Goal: Answer question/provide support: Share knowledge or assist other users

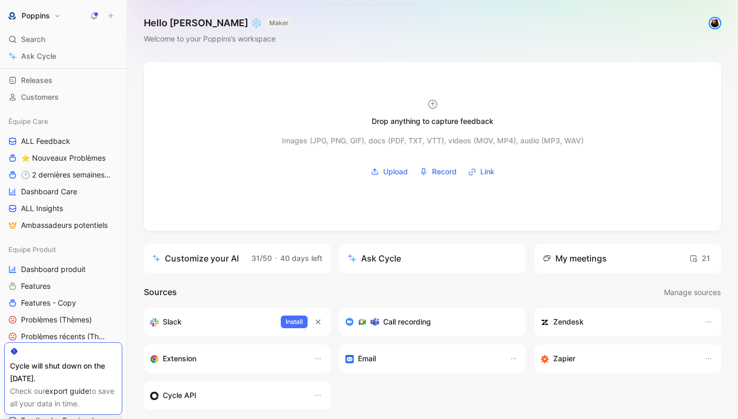
scroll to position [64, 0]
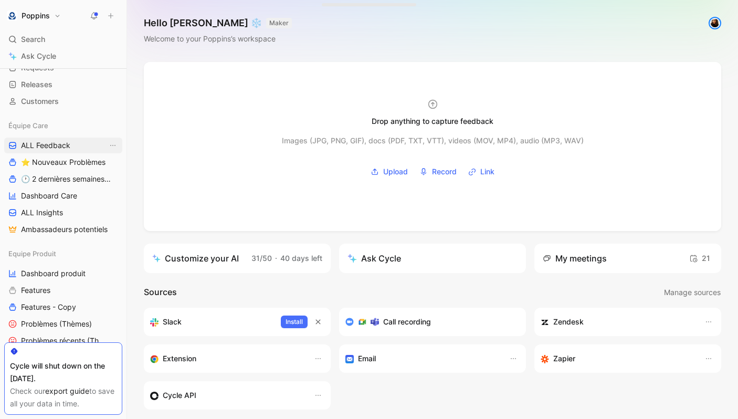
click at [76, 148] on link "ALL Feedback" at bounding box center [63, 146] width 118 height 16
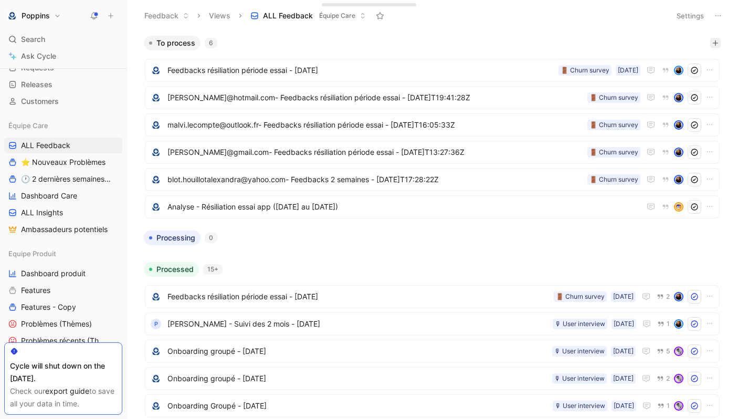
click at [714, 40] on icon "button" at bounding box center [715, 43] width 6 height 6
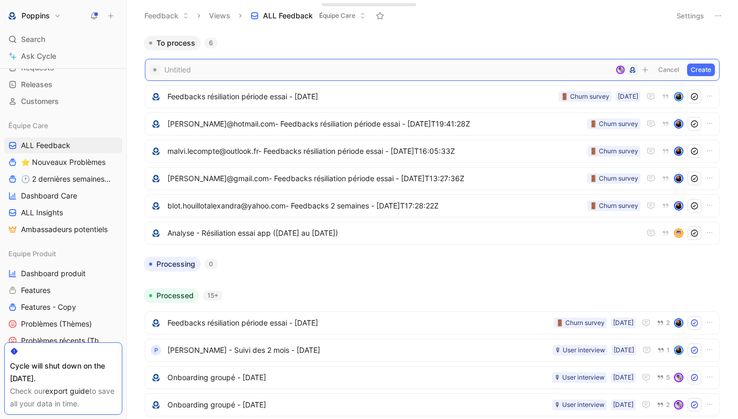
click at [344, 66] on span at bounding box center [387, 70] width 447 height 13
paste span
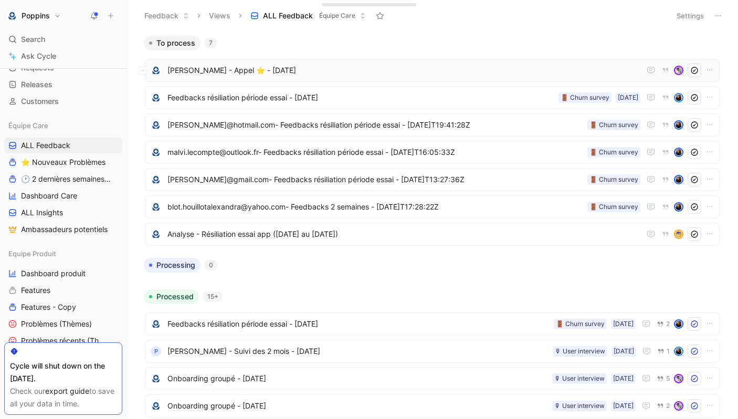
click at [285, 63] on div "[PERSON_NAME] - Appel ⭐️ - [DATE]" at bounding box center [432, 70] width 575 height 23
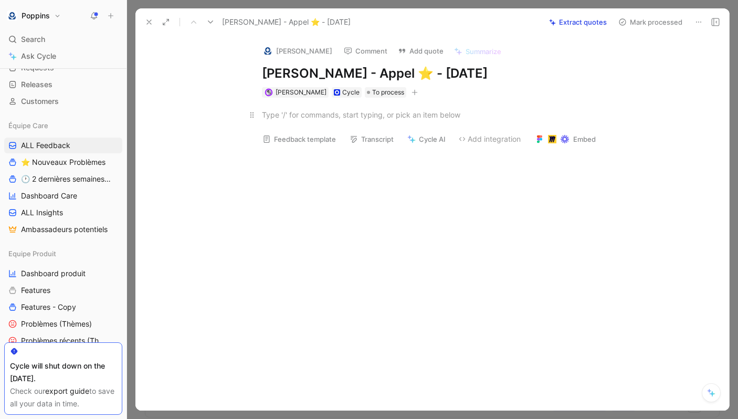
click at [375, 118] on div at bounding box center [443, 114] width 363 height 11
paste div
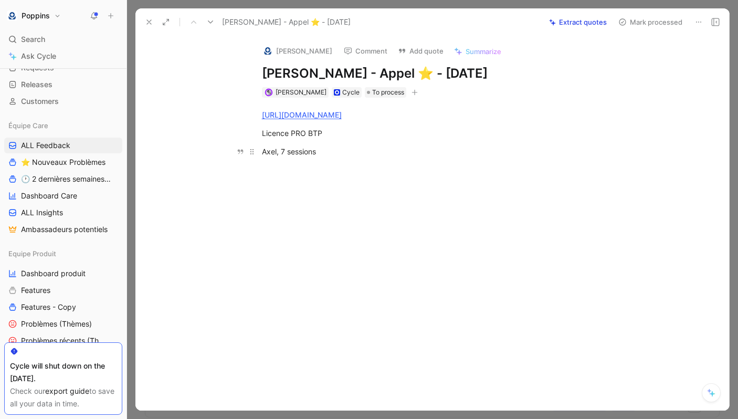
click at [281, 152] on div "Axel, 7 sessions" at bounding box center [443, 151] width 363 height 11
click at [377, 153] on div "[PERSON_NAME], 10 ans, 7 sessions" at bounding box center [443, 151] width 363 height 11
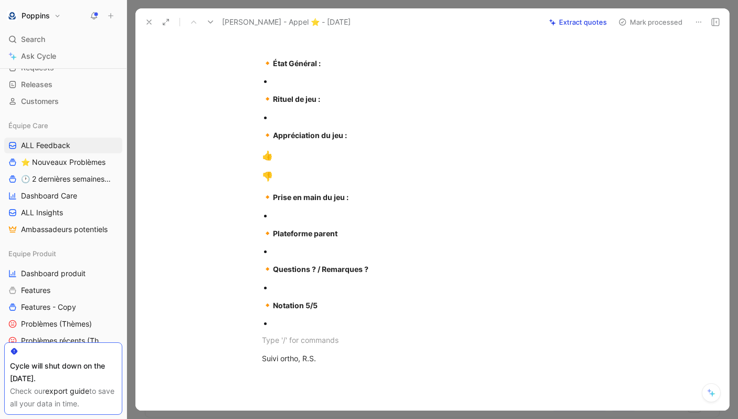
scroll to position [465, 0]
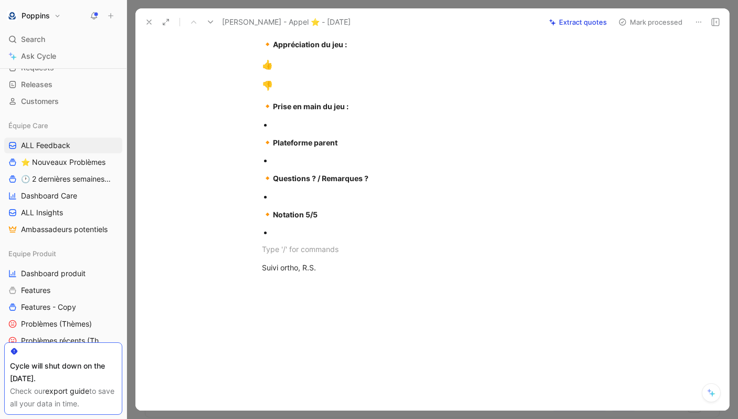
click at [282, 269] on div "Suivi ortho, R.S." at bounding box center [443, 267] width 363 height 11
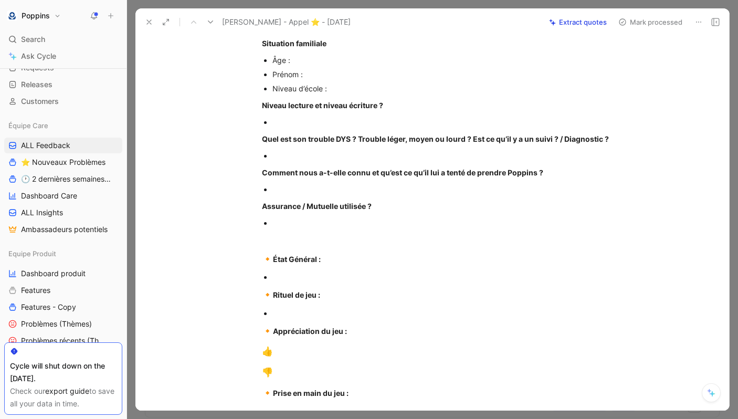
scroll to position [177, 0]
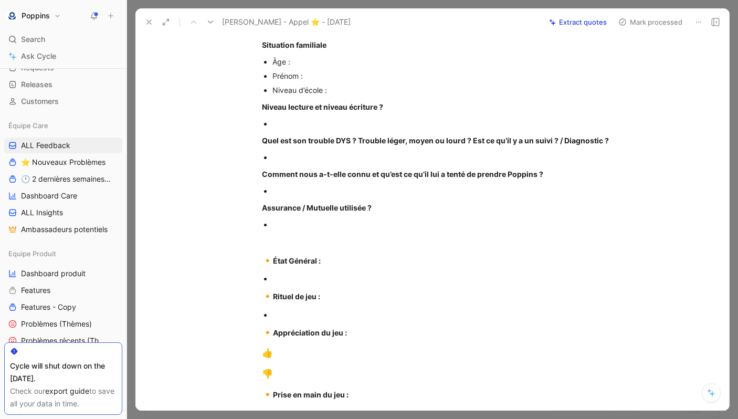
click at [306, 159] on div at bounding box center [448, 157] width 353 height 11
click at [289, 198] on div "[URL][DOMAIN_NAME] Licence PRO BTP [PERSON_NAME], 10 ans, 7 sessions Localisati…" at bounding box center [443, 238] width 572 height 634
click at [298, 164] on p at bounding box center [448, 157] width 353 height 14
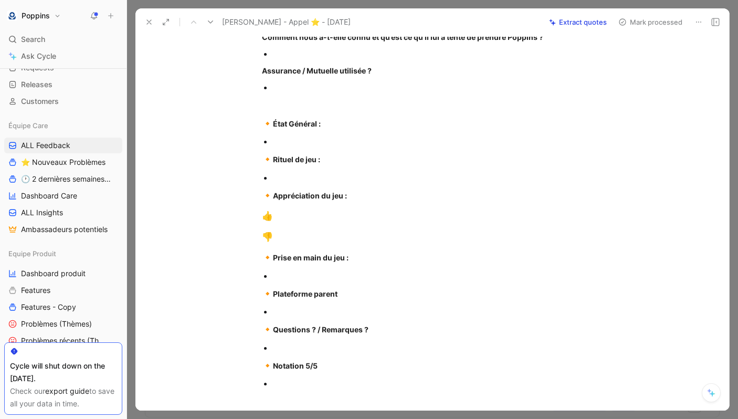
scroll to position [246, 0]
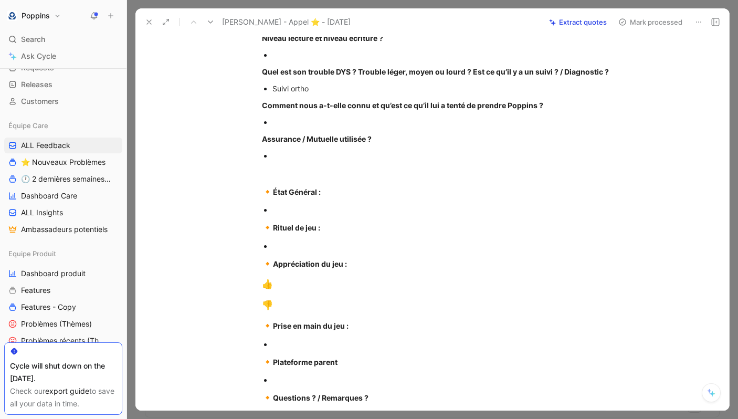
click at [303, 212] on div at bounding box center [448, 209] width 353 height 11
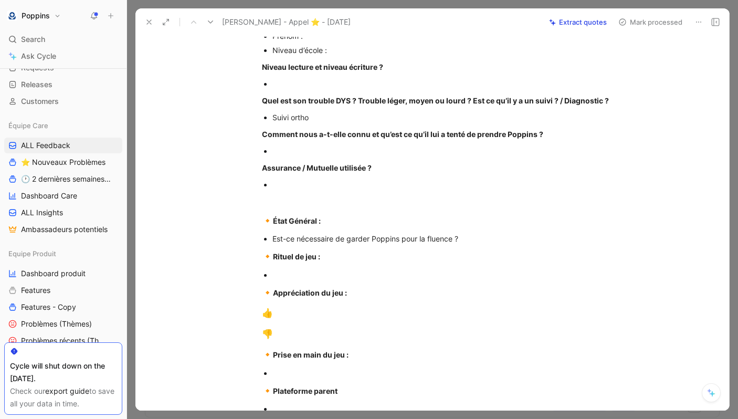
scroll to position [215, 0]
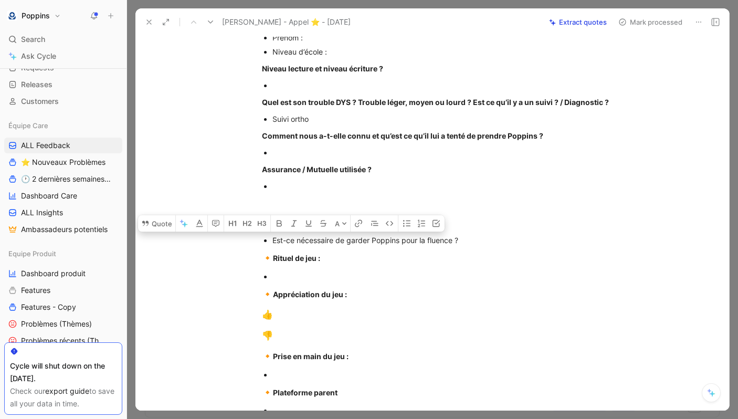
click at [262, 233] on div "[URL][DOMAIN_NAME] Licence PRO BTP [PERSON_NAME], 10 ans, 7 sessions Localisati…" at bounding box center [443, 199] width 572 height 634
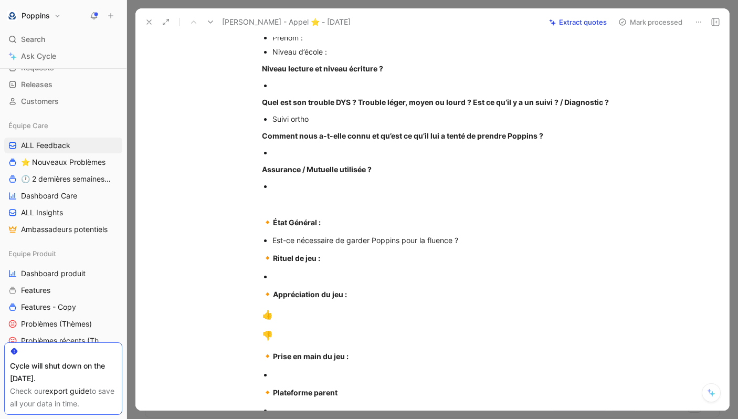
click at [319, 280] on div at bounding box center [448, 276] width 353 height 11
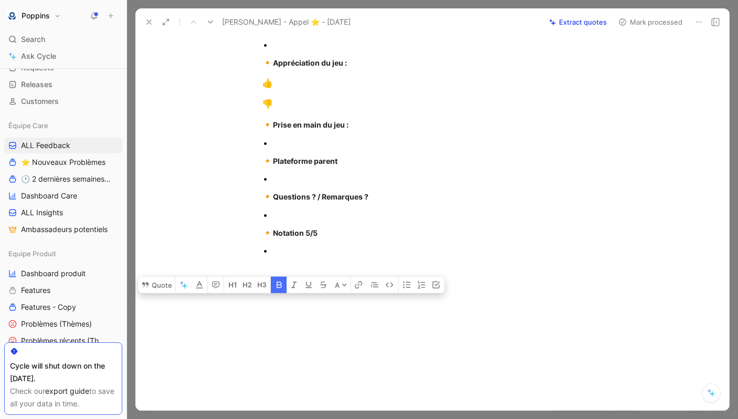
drag, startPoint x: 270, startPoint y: 256, endPoint x: 422, endPoint y: 418, distance: 222.1
click at [422, 418] on div "Feedback Views ALL Feedback Équipe Care Settings To process 7 [PERSON_NAME] - A…" at bounding box center [432, 209] width 611 height 419
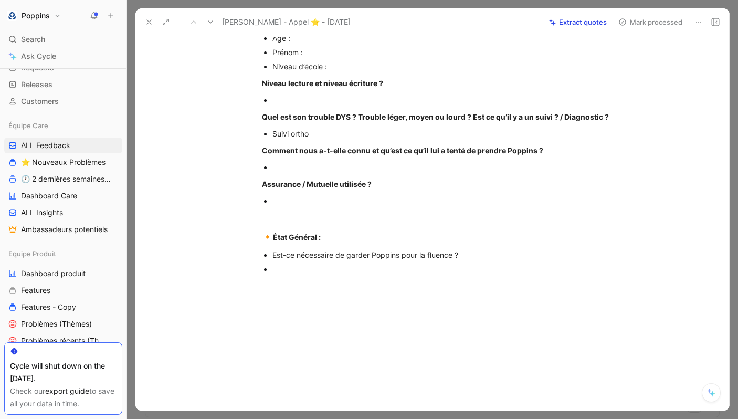
scroll to position [0, 0]
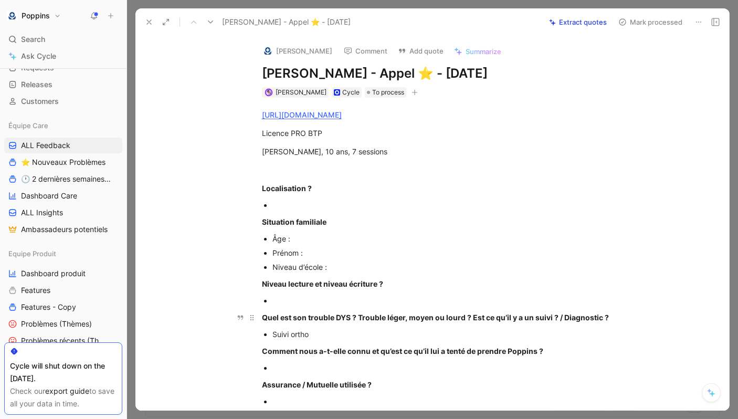
click at [390, 316] on strong "Quel est son trouble DYS ? Trouble léger, moyen ou lourd ? Est ce qu’il y a un …" at bounding box center [435, 317] width 347 height 9
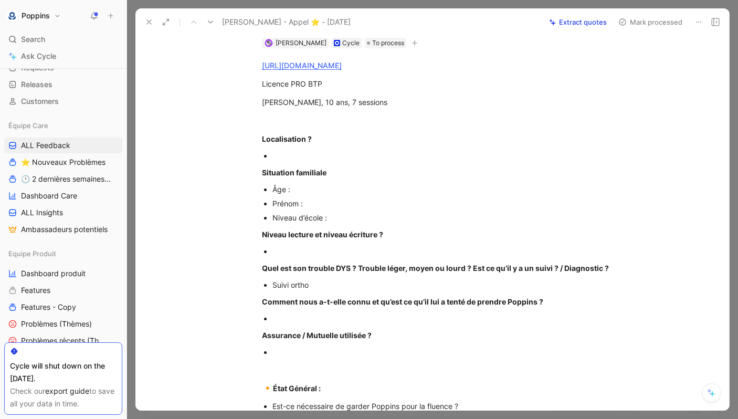
scroll to position [50, 0]
click at [351, 288] on div "Suivi ortho" at bounding box center [448, 284] width 353 height 11
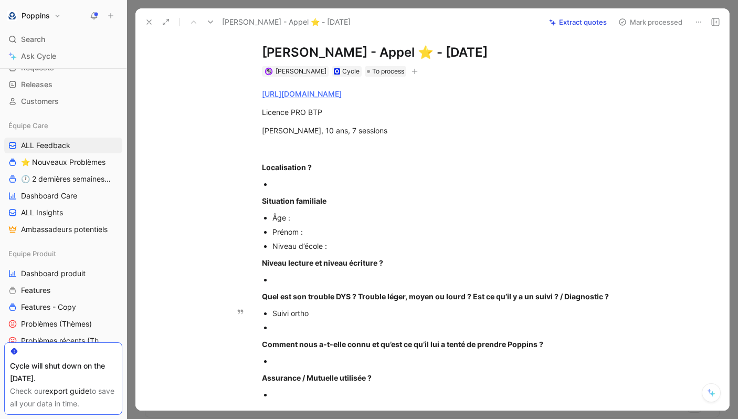
click at [312, 312] on div "Suivi ortho" at bounding box center [448, 313] width 353 height 11
click at [312, 329] on div at bounding box center [448, 327] width 353 height 11
click at [307, 282] on div at bounding box center [448, 279] width 353 height 11
drag, startPoint x: 298, startPoint y: 279, endPoint x: 249, endPoint y: 273, distance: 49.2
click at [249, 273] on ul at bounding box center [443, 279] width 403 height 14
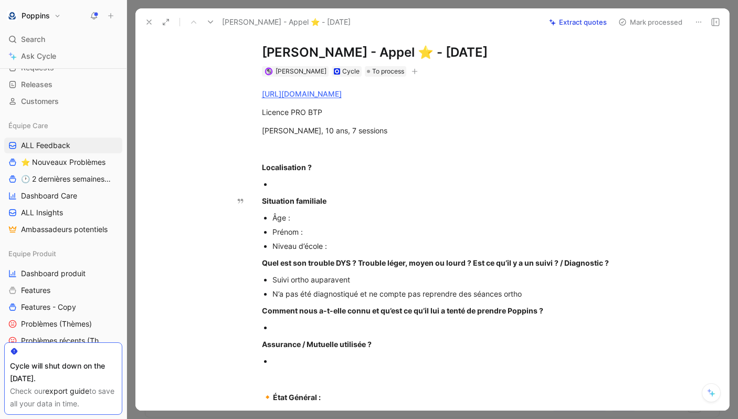
click at [303, 184] on div at bounding box center [448, 183] width 353 height 11
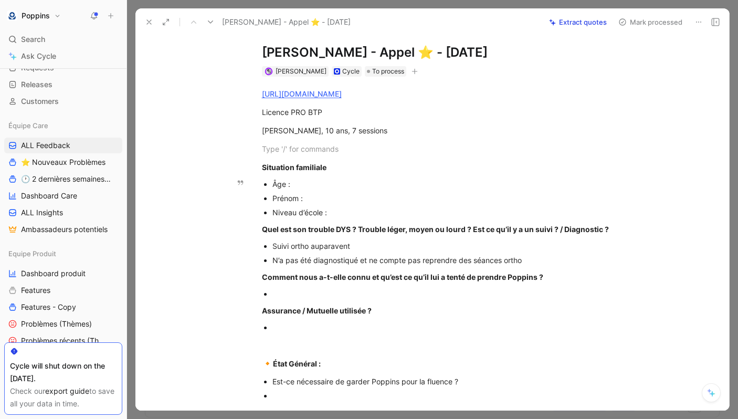
click at [315, 178] on div "Âge :" at bounding box center [448, 183] width 353 height 11
click at [319, 199] on div "Prénom :" at bounding box center [448, 198] width 353 height 11
click at [360, 214] on div "Niveau d’école :" at bounding box center [448, 212] width 353 height 11
drag, startPoint x: 364, startPoint y: 215, endPoint x: 318, endPoint y: 215, distance: 46.2
click at [318, 215] on div "Niveau d’école : 7 sessions" at bounding box center [448, 212] width 353 height 11
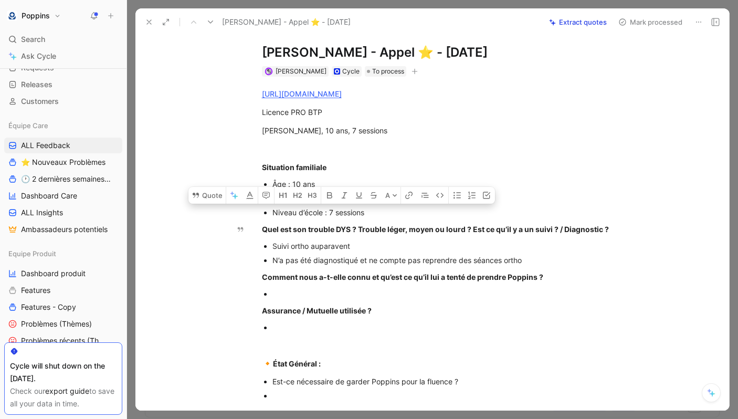
click at [352, 217] on div "Niveau d’école : 7 sessions" at bounding box center [448, 212] width 353 height 11
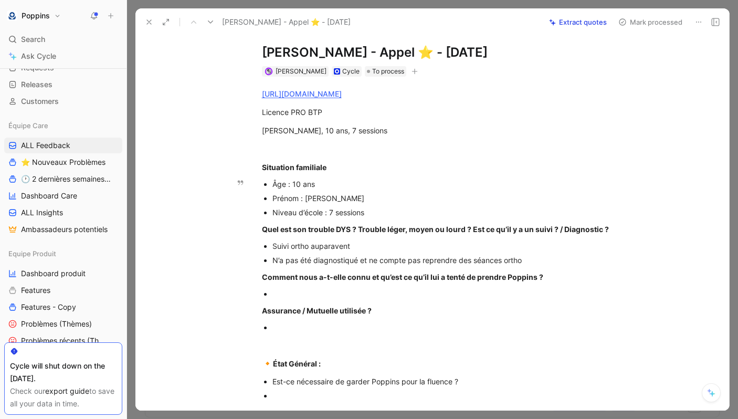
drag, startPoint x: 376, startPoint y: 210, endPoint x: 330, endPoint y: 210, distance: 45.7
click at [330, 210] on div "Niveau d’école : 7 sessions" at bounding box center [448, 212] width 353 height 11
click at [547, 261] on div "N’a pas été diagnostiqué et ne compte pas reprendre des séances ortho" at bounding box center [448, 260] width 353 height 11
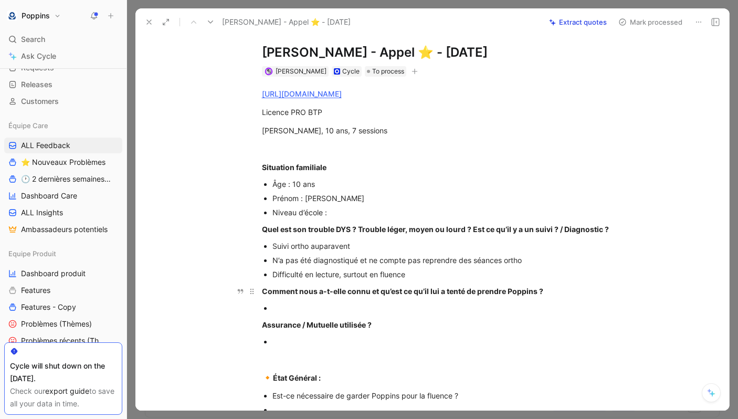
click at [490, 293] on strong "Comment nous a-t-elle connu et qu’est ce qu’il lui a tenté de prendre Poppins ?" at bounding box center [402, 291] width 281 height 9
click at [471, 301] on p at bounding box center [448, 308] width 353 height 14
click at [335, 342] on div at bounding box center [448, 341] width 353 height 11
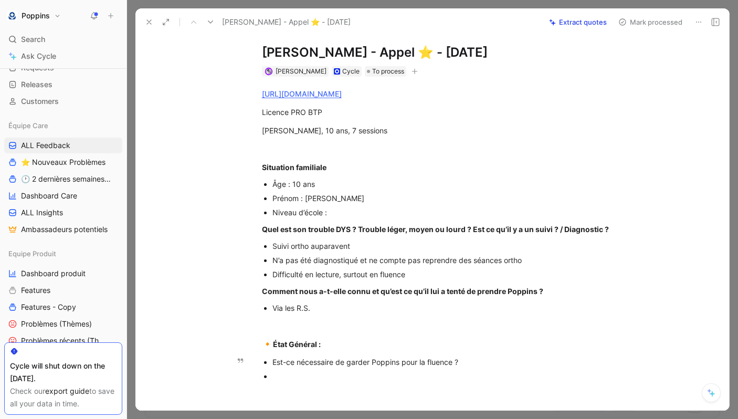
click at [438, 374] on div at bounding box center [448, 376] width 353 height 11
click at [370, 377] on div at bounding box center [448, 376] width 353 height 11
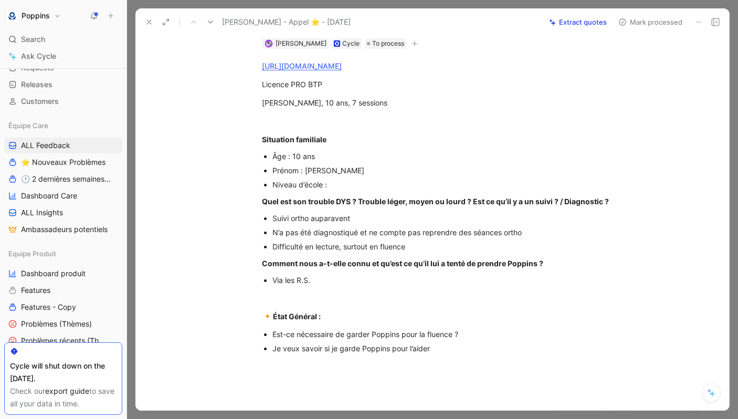
scroll to position [51, 0]
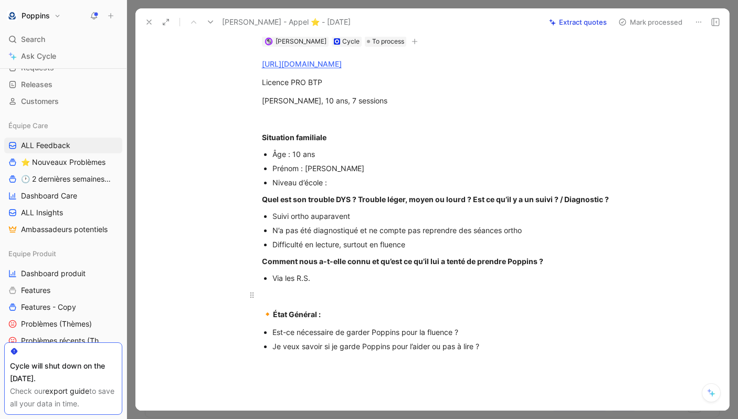
click at [336, 288] on p at bounding box center [443, 294] width 403 height 17
click at [262, 137] on strong "Situation familiale" at bounding box center [294, 137] width 65 height 9
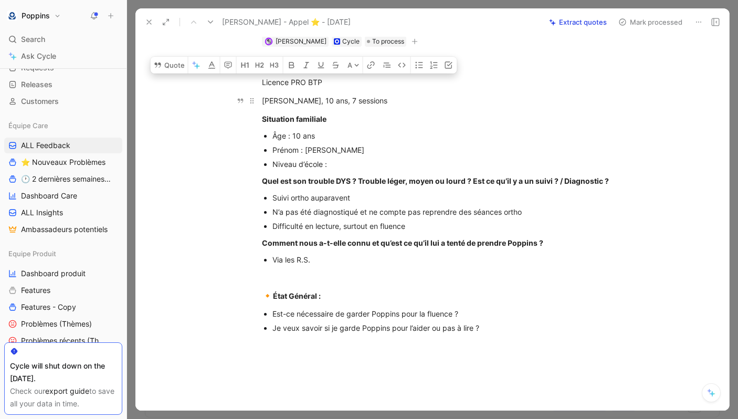
drag, startPoint x: 273, startPoint y: 80, endPoint x: 333, endPoint y: 100, distance: 63.1
click at [333, 100] on div "[URL][DOMAIN_NAME] Licence PRO BTP [PERSON_NAME], 10 ans, 7 sessions Situation …" at bounding box center [443, 195] width 572 height 297
click at [419, 66] on icon "button" at bounding box center [419, 65] width 8 height 8
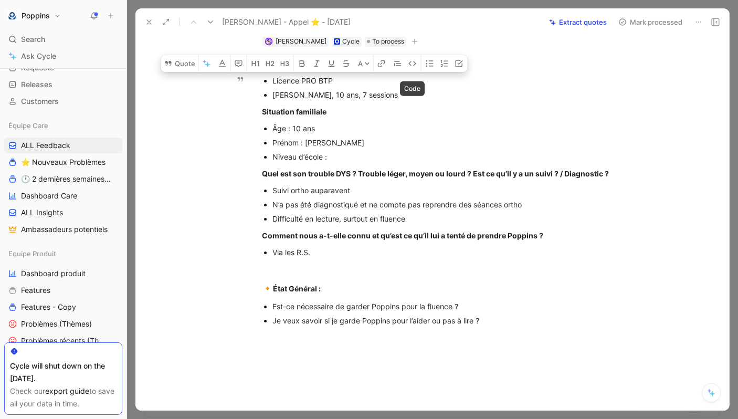
click at [377, 88] on p "[PERSON_NAME], 10 ans, 7 sessions" at bounding box center [448, 95] width 353 height 14
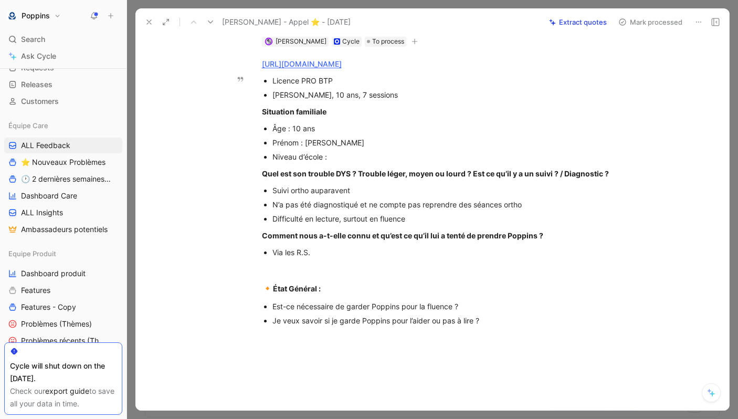
click at [371, 96] on div "[PERSON_NAME], 10 ans, 7 sessions" at bounding box center [448, 94] width 353 height 11
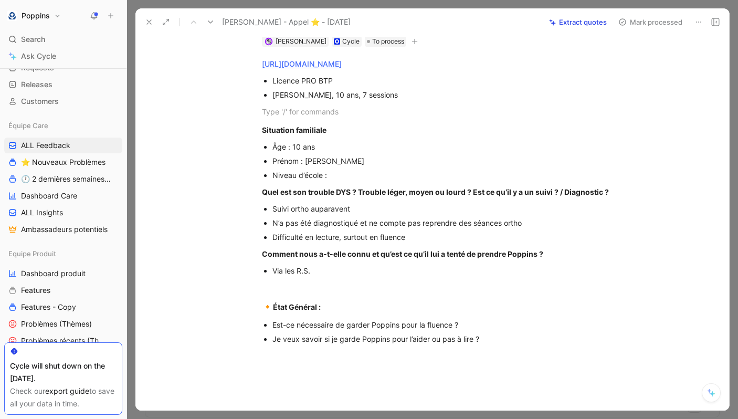
scroll to position [0, 0]
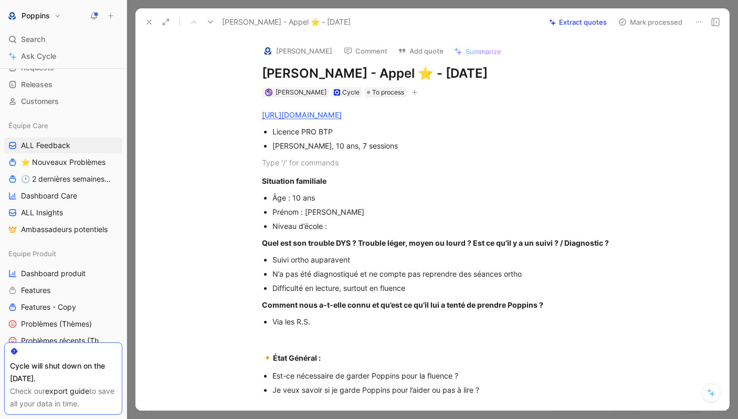
click at [400, 98] on div "[URL][DOMAIN_NAME] Licence PRO BTP [PERSON_NAME], 10 ans, 7 sessions Situation …" at bounding box center [443, 252] width 572 height 308
click at [412, 89] on icon "button" at bounding box center [415, 92] width 6 height 6
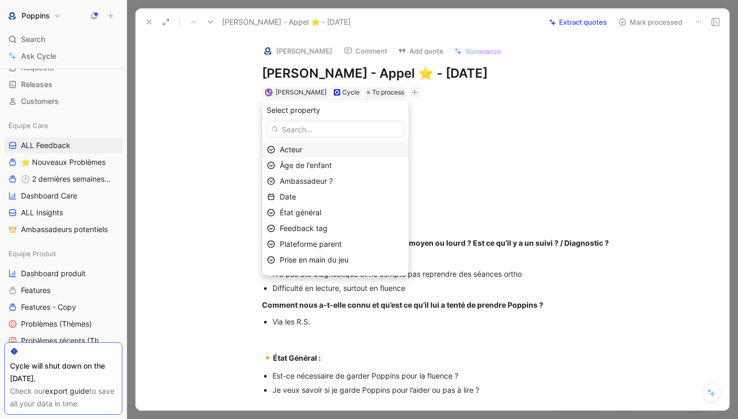
click at [343, 149] on div "Acteur" at bounding box center [342, 149] width 124 height 13
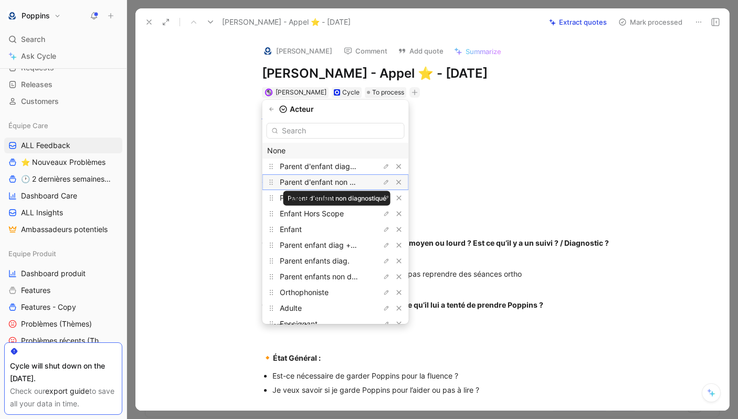
click at [343, 185] on span "Parent d'enfant non diagnostiqué" at bounding box center [337, 181] width 114 height 9
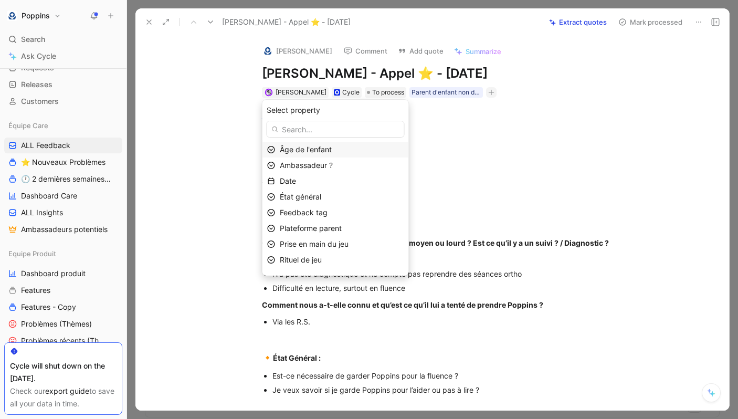
click at [342, 149] on div "Âge de l'enfant" at bounding box center [342, 149] width 124 height 13
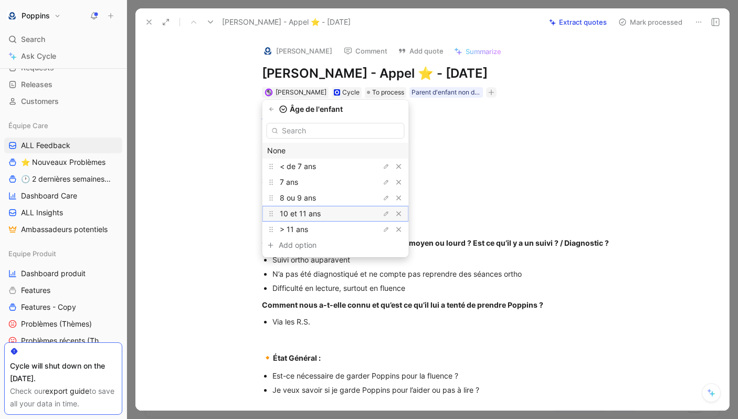
click at [336, 207] on div "10 et 11 ans" at bounding box center [319, 213] width 79 height 13
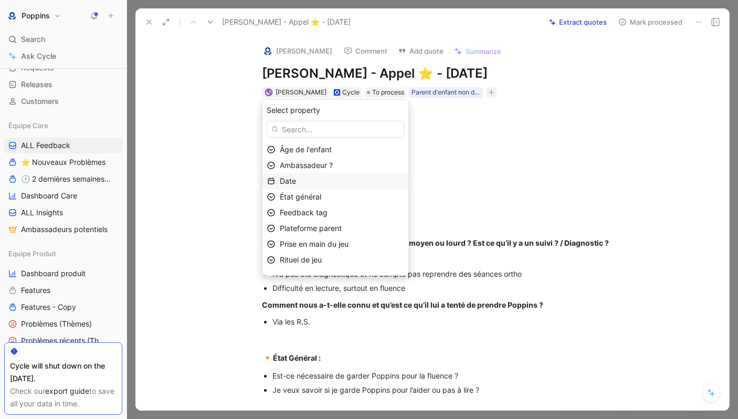
click at [333, 174] on div "Date" at bounding box center [335, 181] width 146 height 16
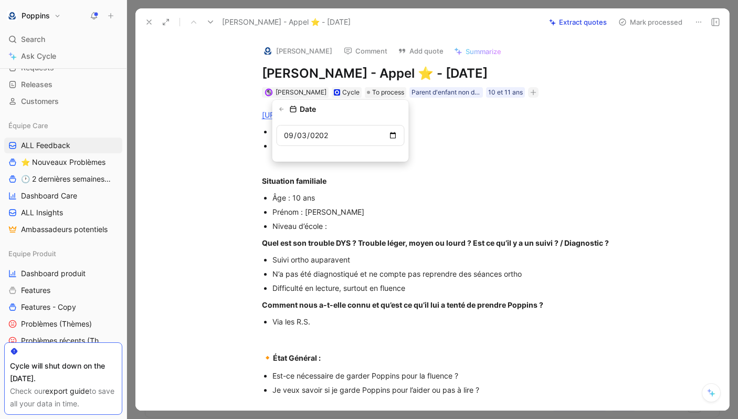
type input "[DATE]"
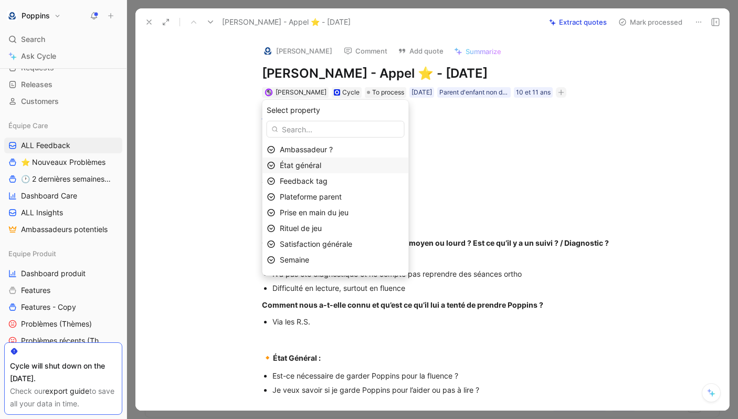
click at [345, 166] on div "État général" at bounding box center [342, 165] width 124 height 13
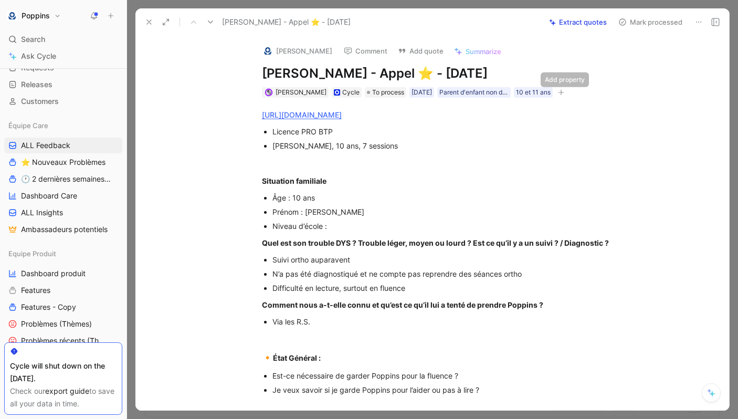
click at [564, 92] on icon "button" at bounding box center [561, 92] width 6 height 1
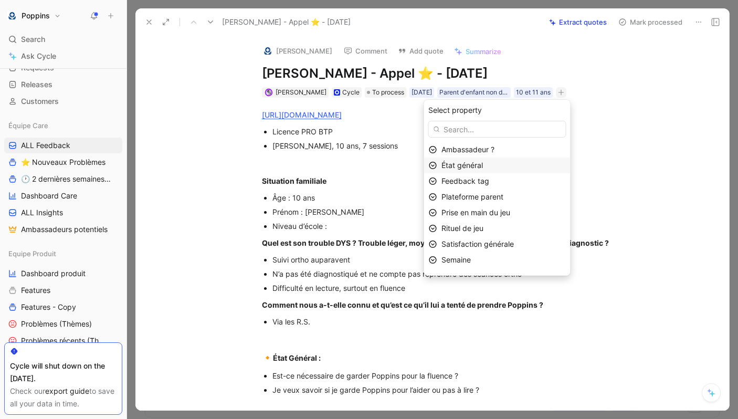
click at [483, 166] on span "État général" at bounding box center [461, 165] width 41 height 9
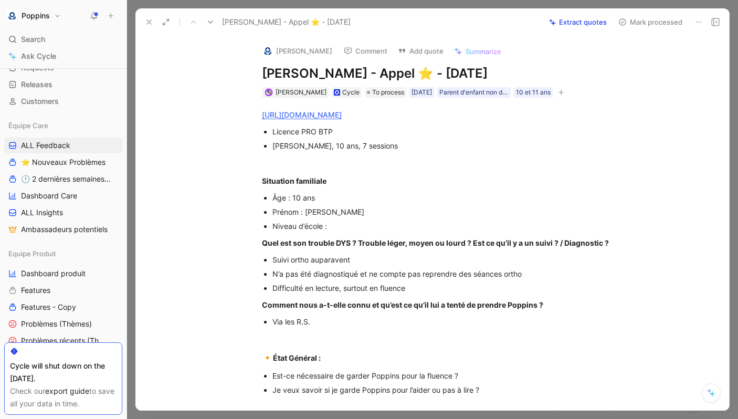
click at [564, 93] on icon "button" at bounding box center [561, 92] width 6 height 6
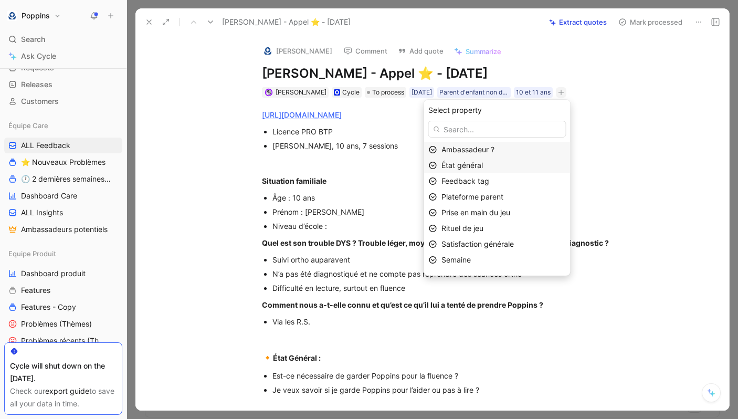
click at [480, 168] on span "État général" at bounding box center [461, 165] width 41 height 9
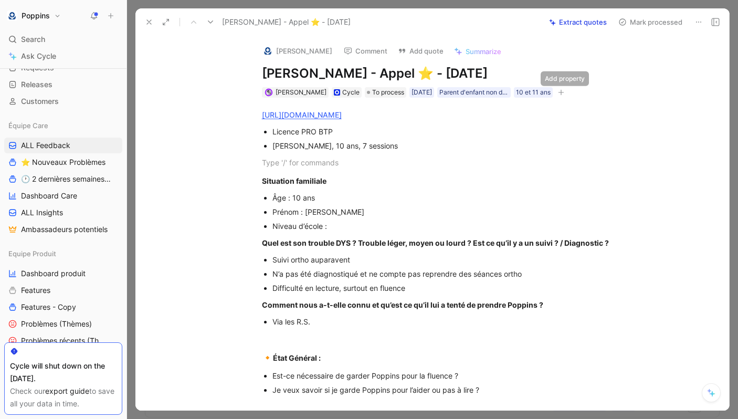
click at [564, 94] on icon "button" at bounding box center [561, 92] width 6 height 6
click at [566, 92] on button "button" at bounding box center [561, 92] width 10 height 10
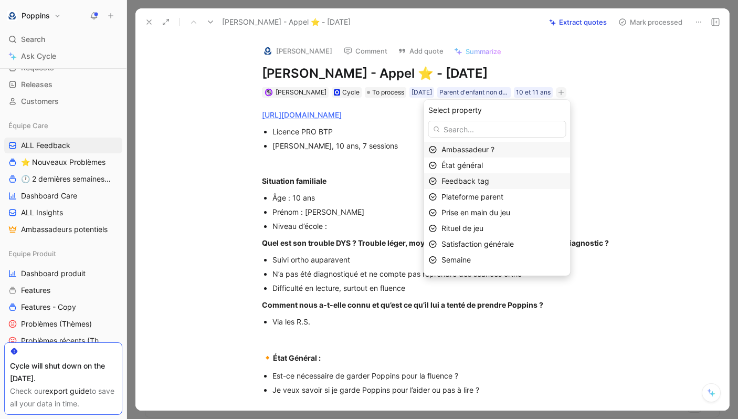
click at [489, 177] on span "Feedback tag" at bounding box center [465, 180] width 48 height 9
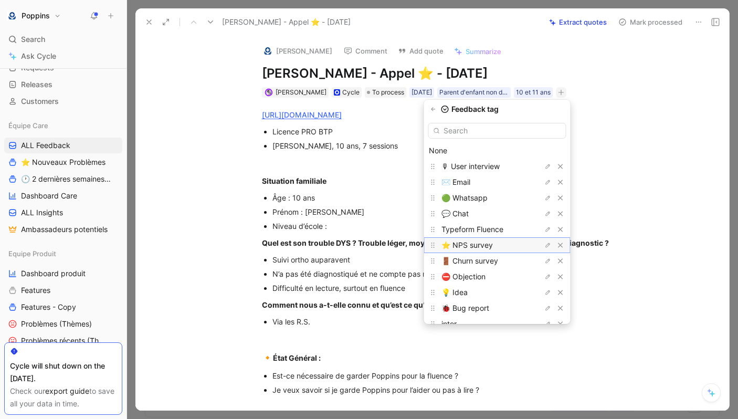
click at [492, 241] on span "⭐️ NPS survey" at bounding box center [466, 244] width 51 height 9
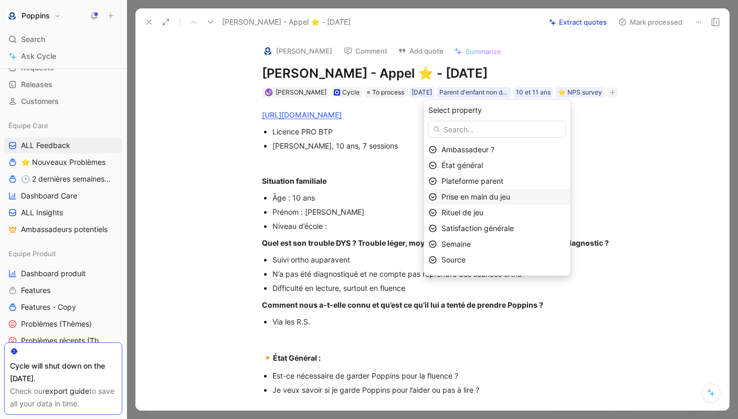
scroll to position [12, 0]
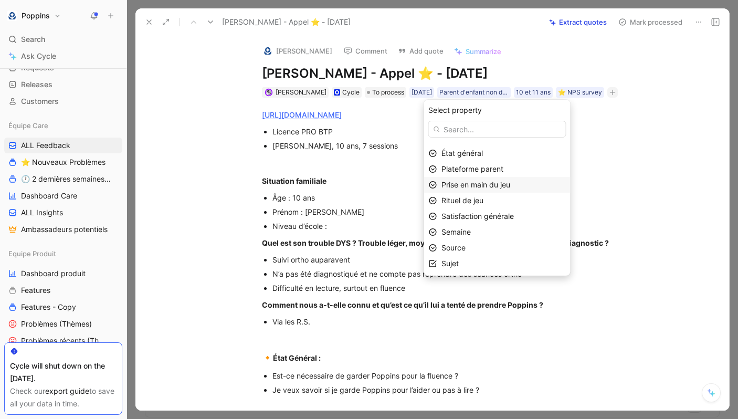
click at [496, 187] on span "Prise en main du jeu" at bounding box center [475, 184] width 69 height 9
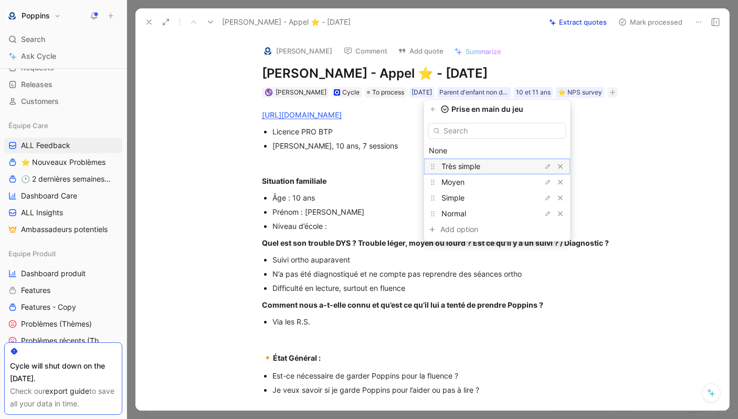
click at [502, 161] on div "Très simple" at bounding box center [480, 166] width 79 height 13
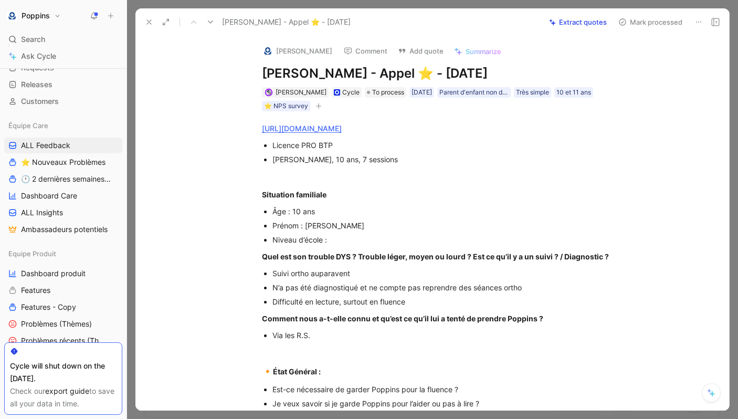
click at [319, 109] on icon "button" at bounding box center [318, 106] width 6 height 6
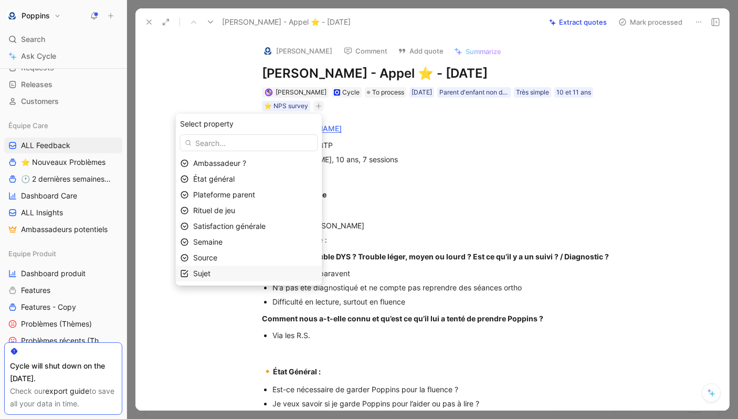
click at [289, 275] on div "Sujet" at bounding box center [255, 273] width 124 height 13
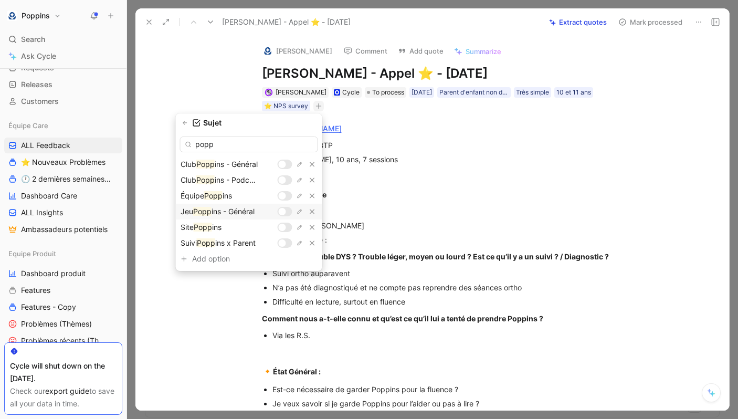
type input "popp"
click at [285, 211] on div at bounding box center [282, 211] width 7 height 7
click at [191, 123] on button "button" at bounding box center [185, 123] width 10 height 10
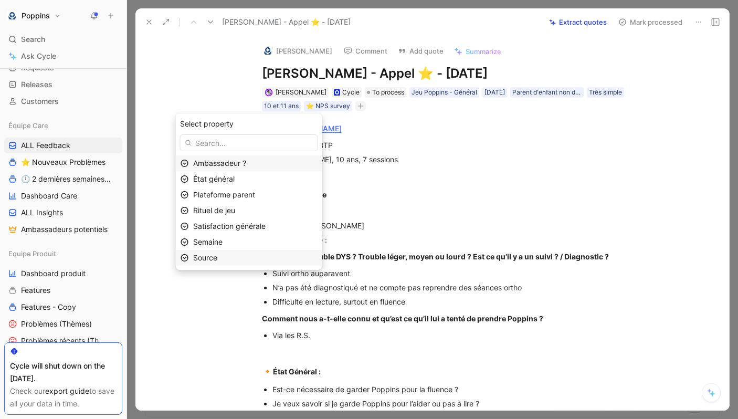
click at [242, 258] on div "Source" at bounding box center [255, 257] width 124 height 13
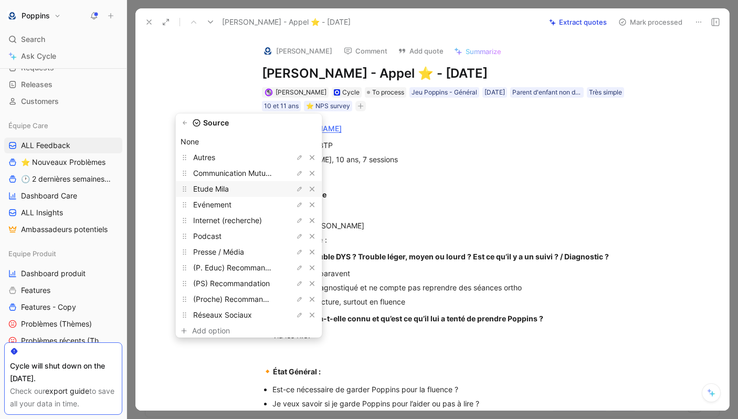
scroll to position [28, 0]
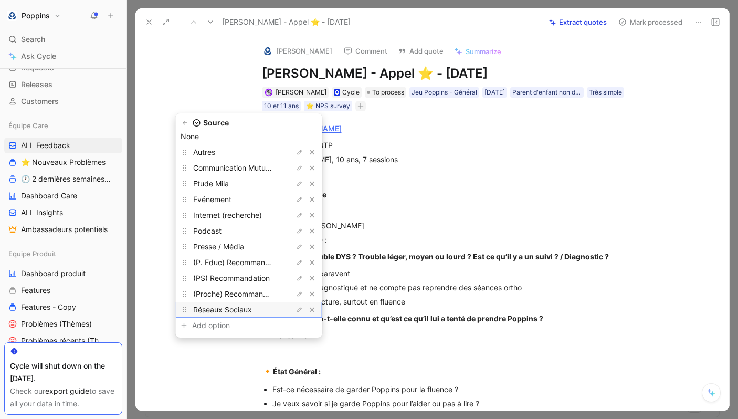
click at [252, 307] on span "Réseaux Sociaux" at bounding box center [222, 309] width 59 height 9
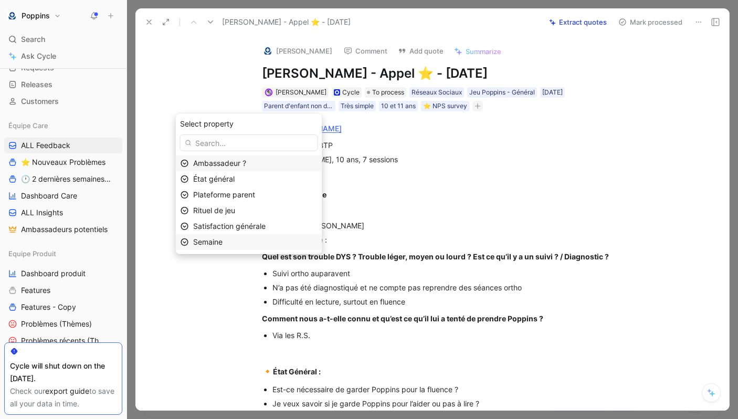
click at [236, 241] on div "Semaine" at bounding box center [255, 242] width 124 height 13
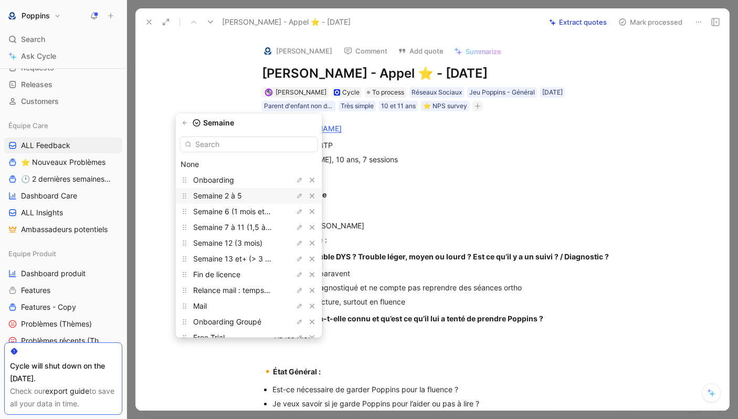
scroll to position [91, 0]
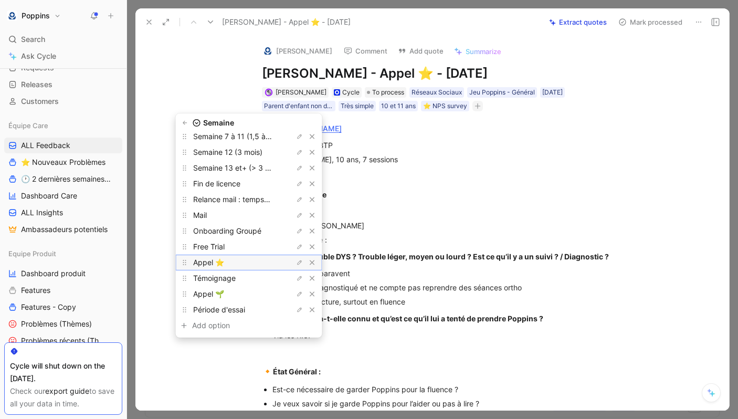
click at [248, 265] on div "Appel ⭐️" at bounding box center [232, 262] width 79 height 13
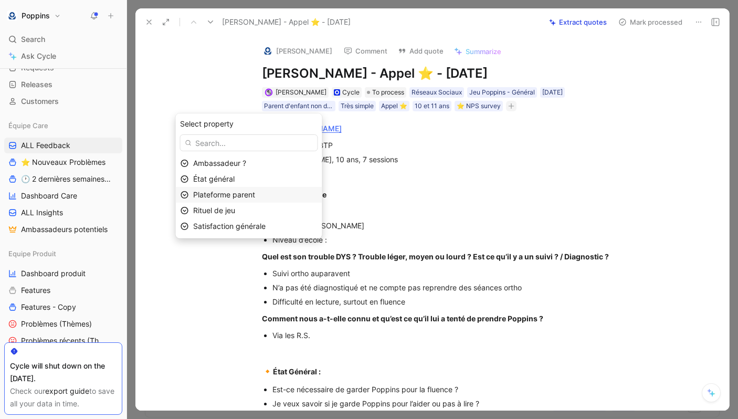
click at [249, 196] on span "Plateforme parent" at bounding box center [224, 194] width 62 height 9
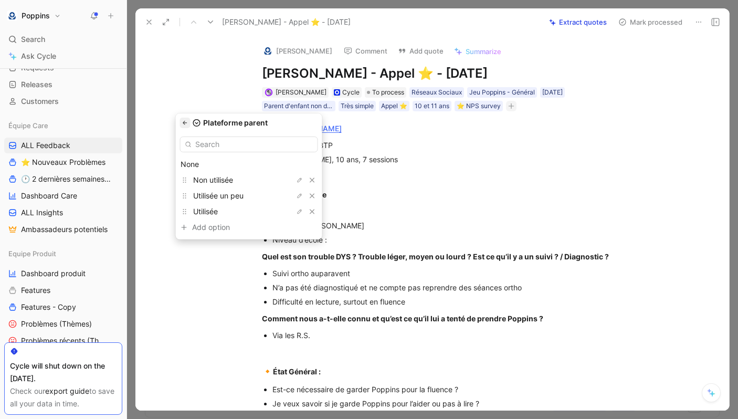
click at [188, 125] on icon "button" at bounding box center [185, 123] width 6 height 6
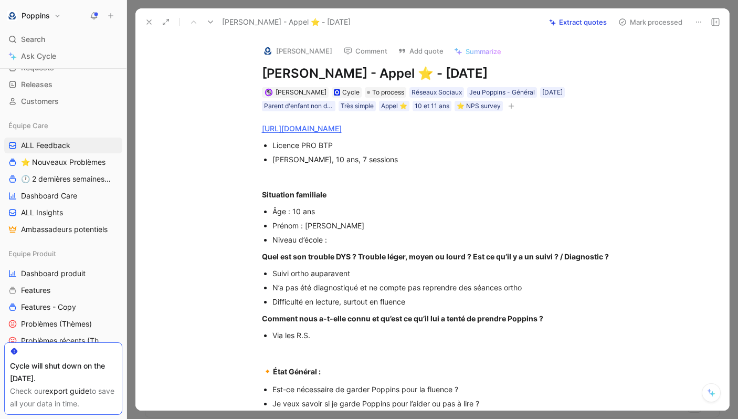
scroll to position [17, 0]
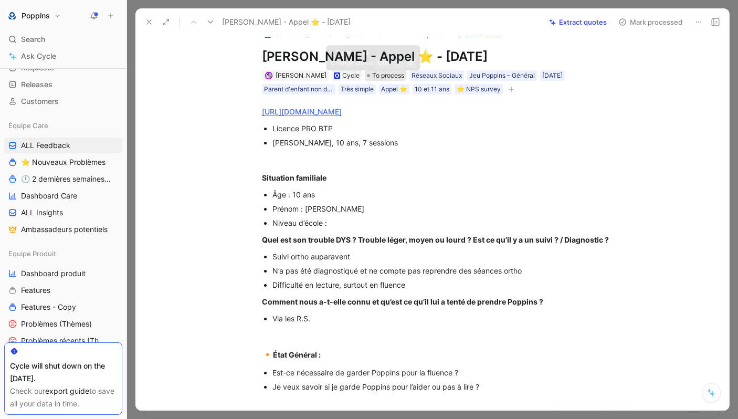
click at [382, 71] on span "To process" at bounding box center [388, 75] width 32 height 10
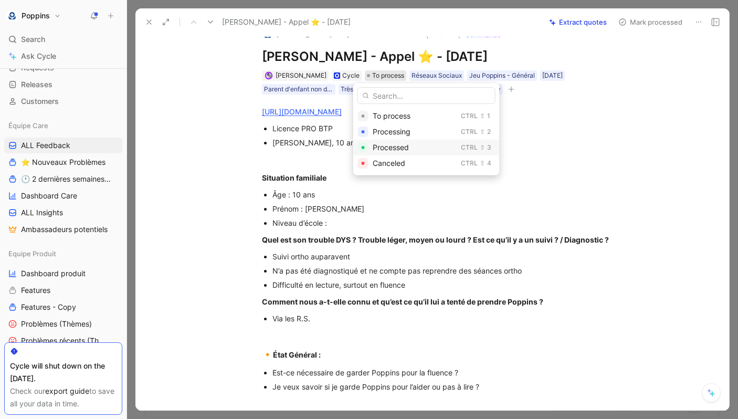
click at [387, 149] on span "Processed" at bounding box center [391, 147] width 36 height 9
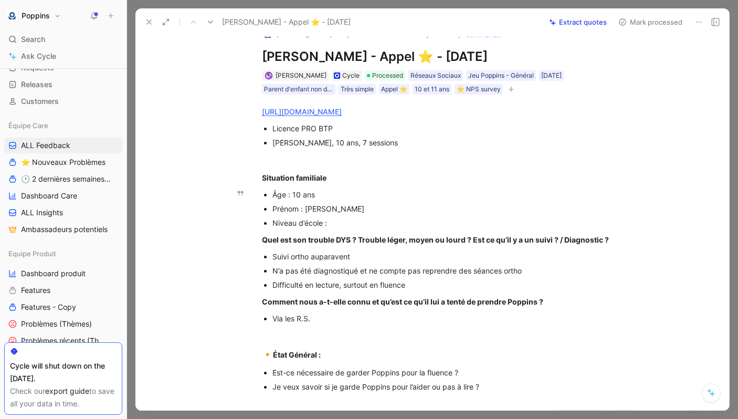
click at [398, 204] on div "Prénom : [PERSON_NAME]" at bounding box center [448, 208] width 353 height 11
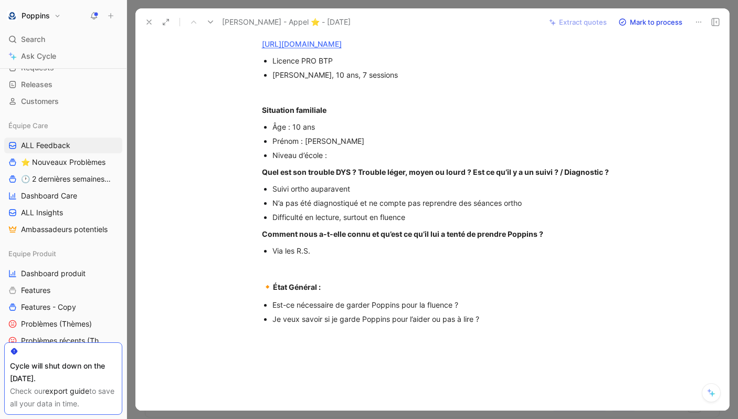
scroll to position [134, 0]
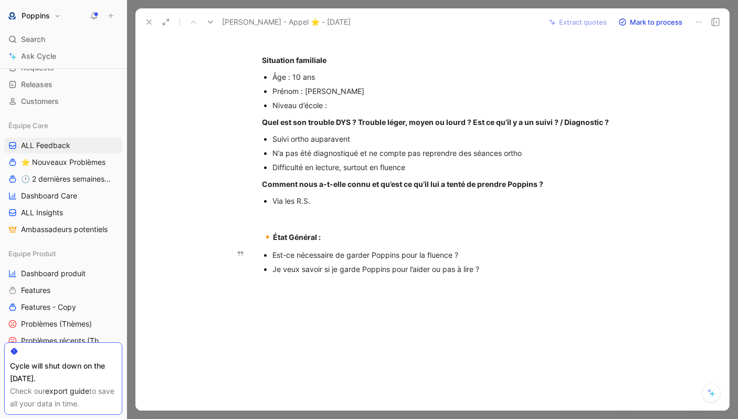
click at [345, 255] on div "Est-ce nécessaire de garder Poppins pour la fluence ?" at bounding box center [448, 254] width 353 height 11
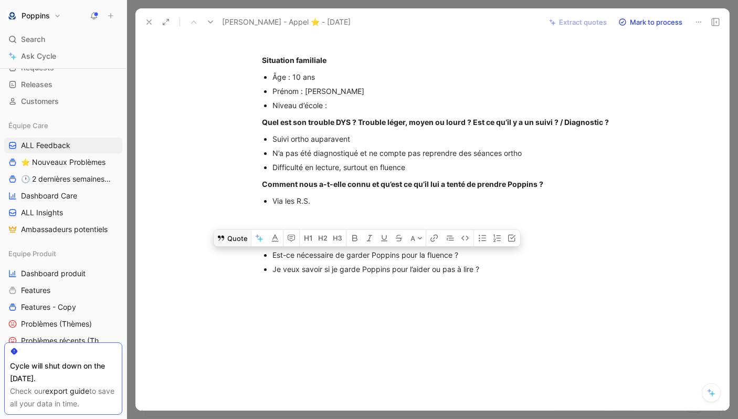
click at [237, 244] on button "Quote" at bounding box center [232, 237] width 37 height 17
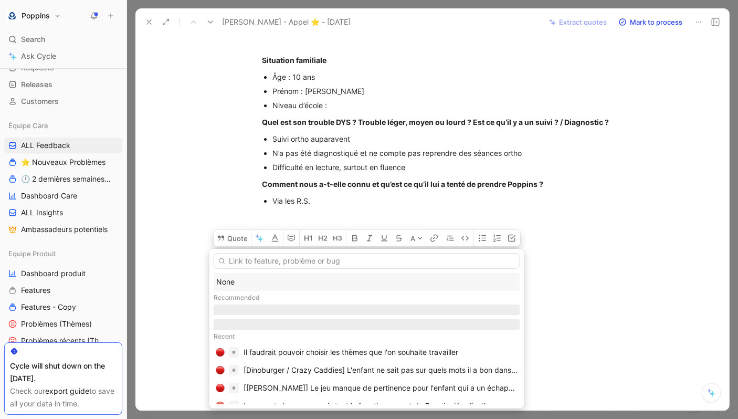
click at [240, 284] on div "None" at bounding box center [366, 282] width 301 height 13
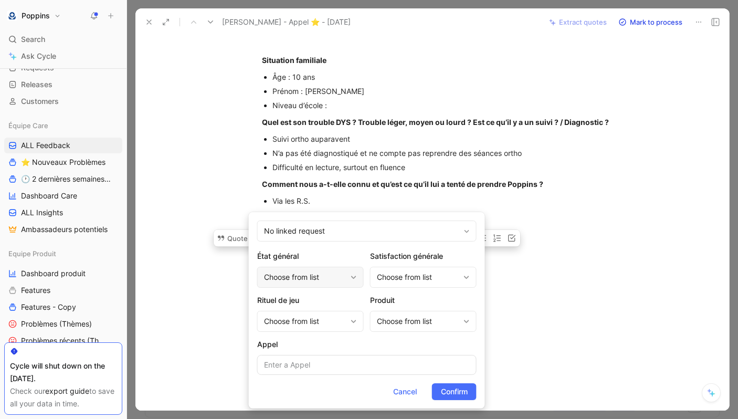
click at [314, 281] on div "Choose from list" at bounding box center [305, 277] width 82 height 13
click at [312, 313] on div "Choose from list" at bounding box center [310, 321] width 107 height 21
click at [379, 330] on div "Choose from list" at bounding box center [423, 321] width 107 height 21
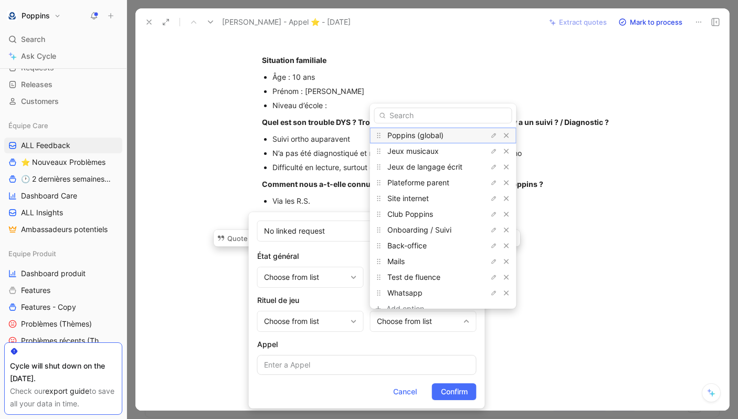
click at [417, 138] on span "Poppins (global)" at bounding box center [415, 135] width 56 height 9
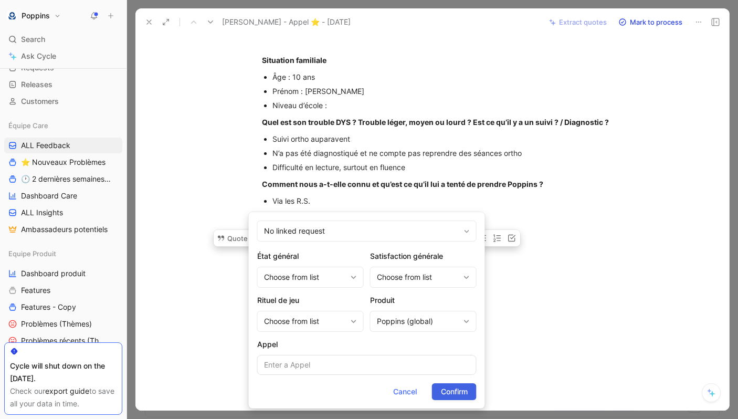
click at [446, 390] on span "Confirm" at bounding box center [454, 391] width 27 height 13
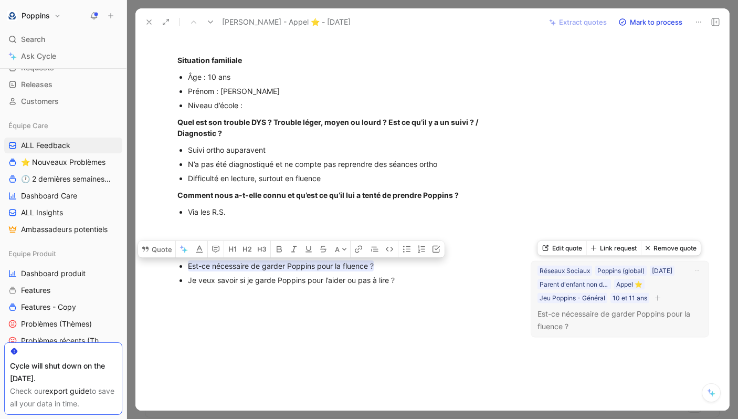
click at [657, 297] on icon "button" at bounding box center [658, 297] width 6 height 6
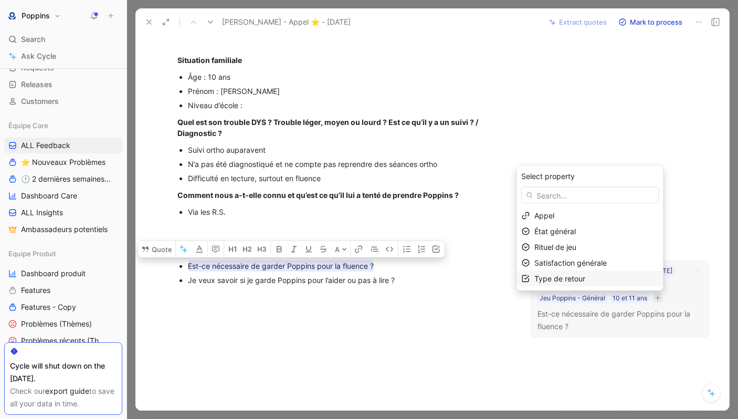
click at [580, 276] on span "Type de retour" at bounding box center [559, 278] width 51 height 9
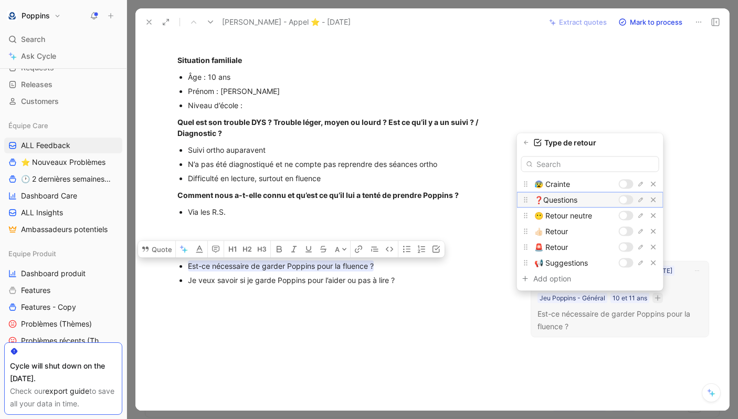
click at [626, 198] on div at bounding box center [623, 199] width 7 height 7
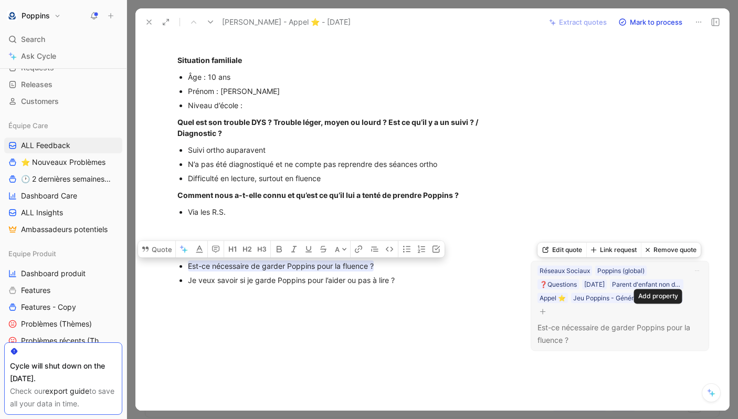
click at [548, 315] on button "button" at bounding box center [542, 311] width 10 height 10
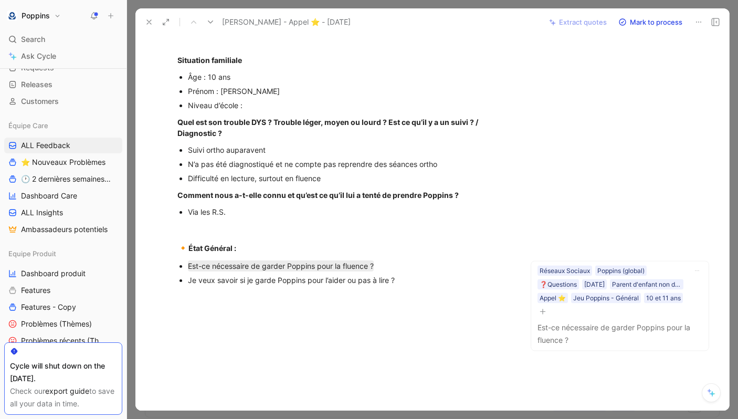
click at [456, 293] on div "[URL][DOMAIN_NAME] Licence PRO BTP [PERSON_NAME], 10 ans, 7 sessions Situation …" at bounding box center [343, 136] width 373 height 319
click at [416, 278] on div "Je veux savoir si je garde Poppins pour l’aider ou pas à lire ?" at bounding box center [349, 280] width 323 height 11
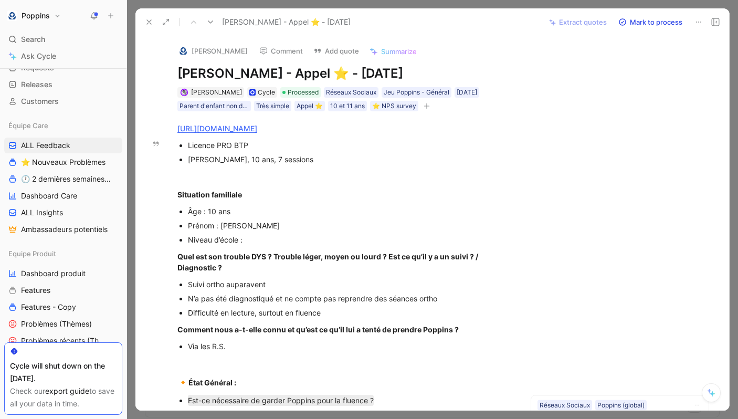
click at [151, 22] on icon at bounding box center [149, 22] width 8 height 8
